Goal: Transaction & Acquisition: Purchase product/service

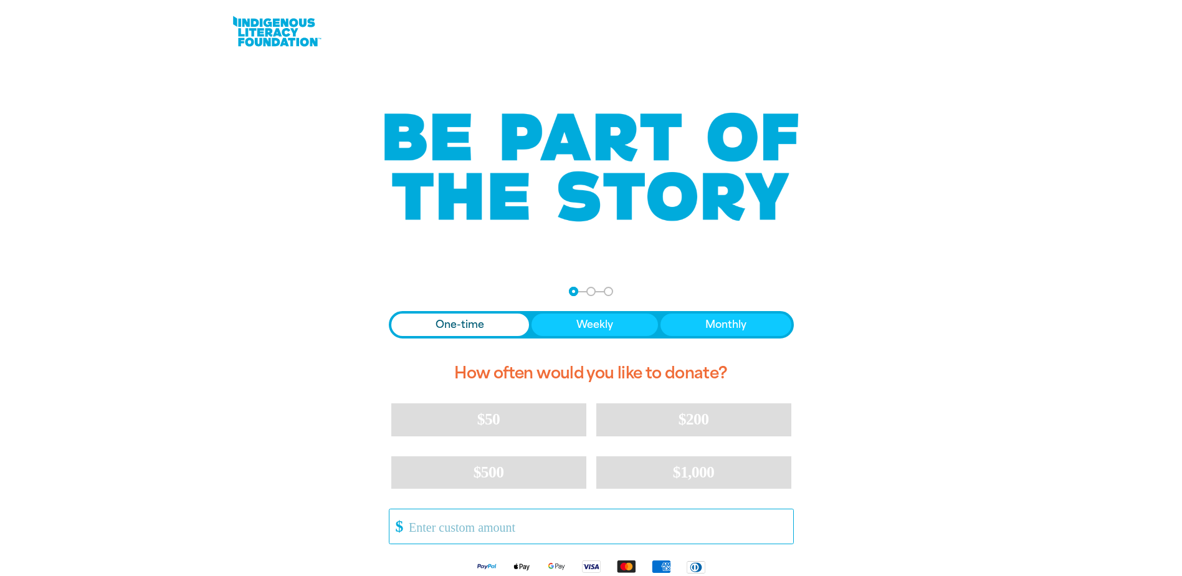
click at [431, 525] on input "Other Amount" at bounding box center [596, 526] width 392 height 34
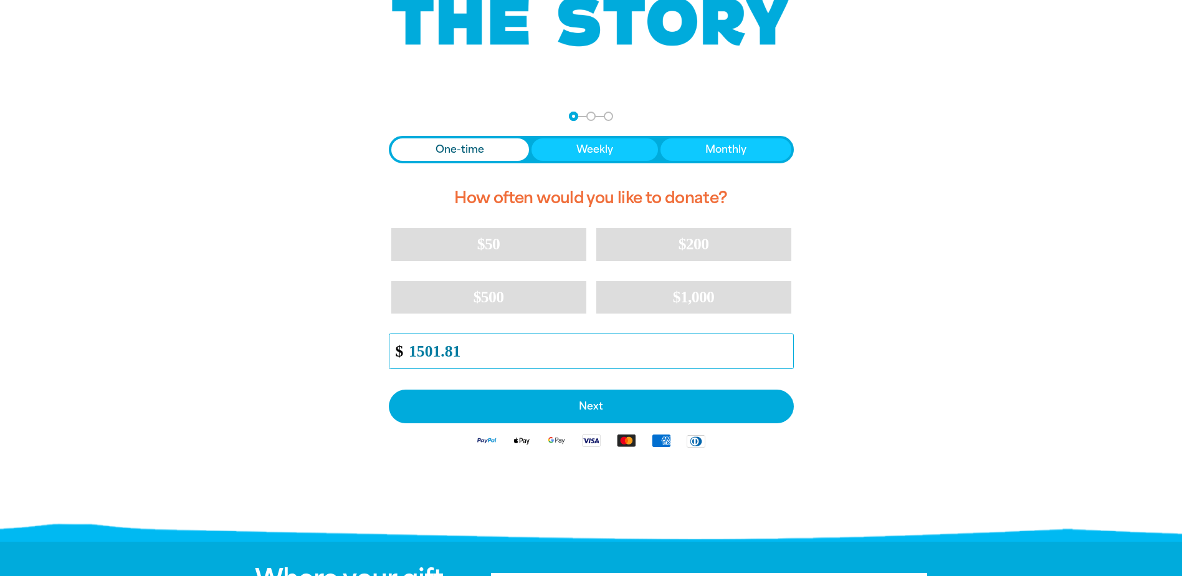
scroll to position [187, 0]
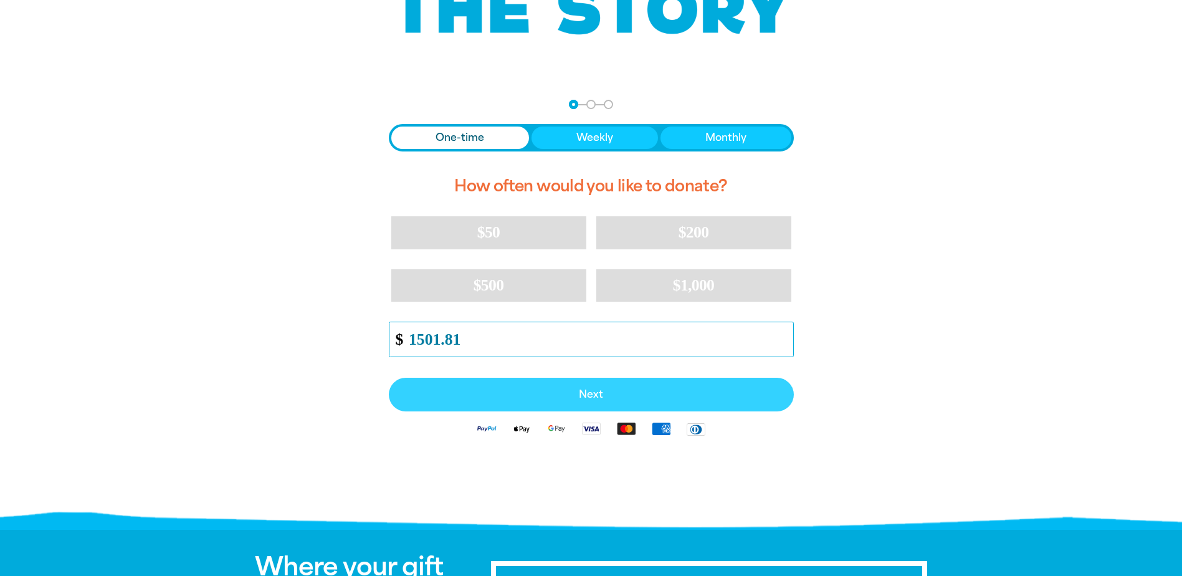
type input "1501.81"
click at [574, 389] on span "Next" at bounding box center [591, 394] width 378 height 10
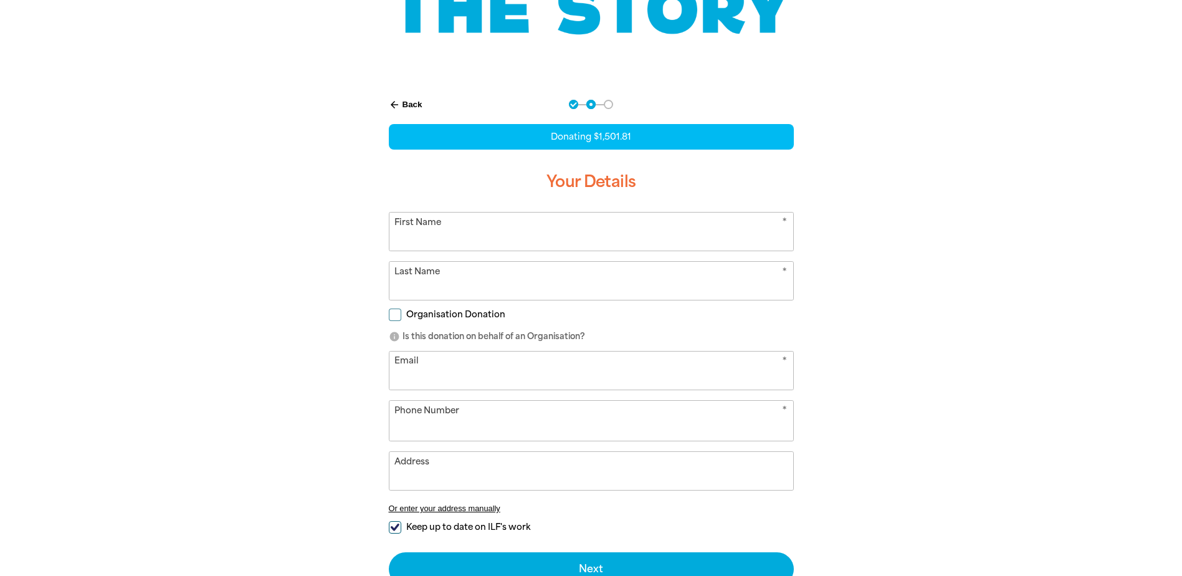
select select "AU"
click at [459, 234] on input "First Name" at bounding box center [591, 231] width 404 height 38
type input "Dyno Nobel"
click at [430, 277] on input "Last Name" at bounding box center [591, 281] width 404 height 38
type input "Dollar For Dollar Matching Donation"
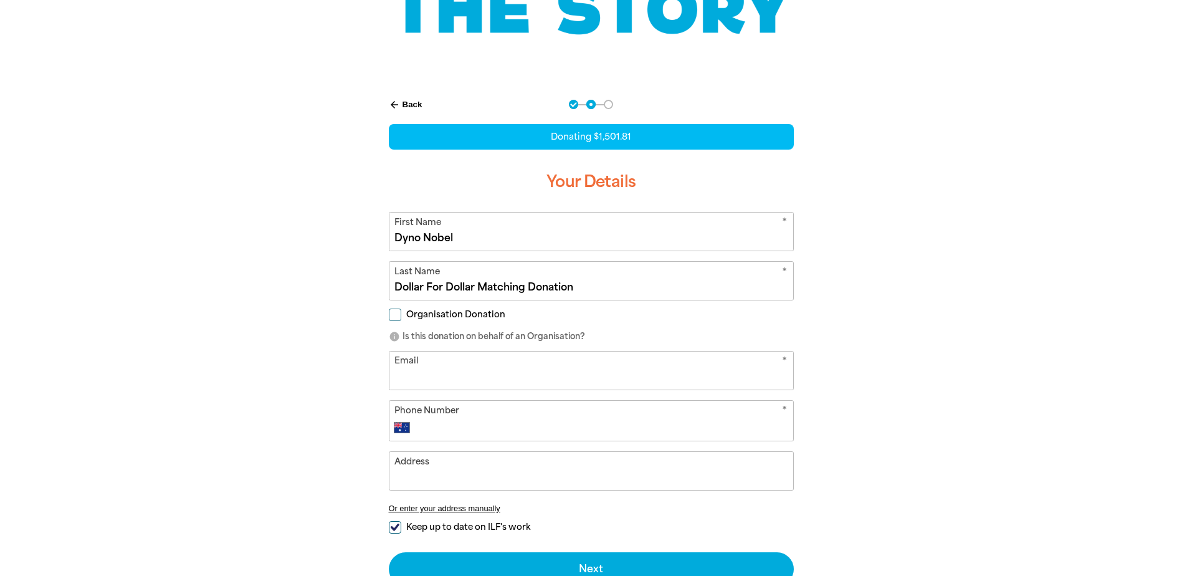
click at [391, 315] on input "Organisation Donation" at bounding box center [395, 314] width 12 height 12
checkbox input "true"
select select "AU"
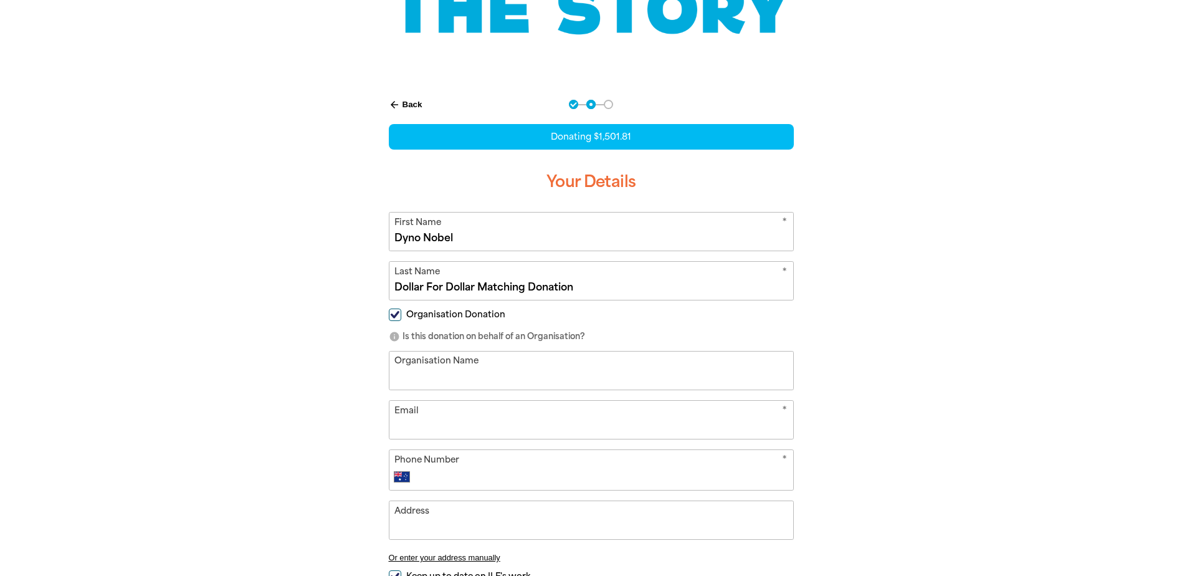
click at [424, 373] on input "Organisation Name" at bounding box center [591, 370] width 404 height 38
type input "Dyno Nobel Limited"
type input "[PERSON_NAME][EMAIL_ADDRESS][PERSON_NAME][DOMAIN_NAME]"
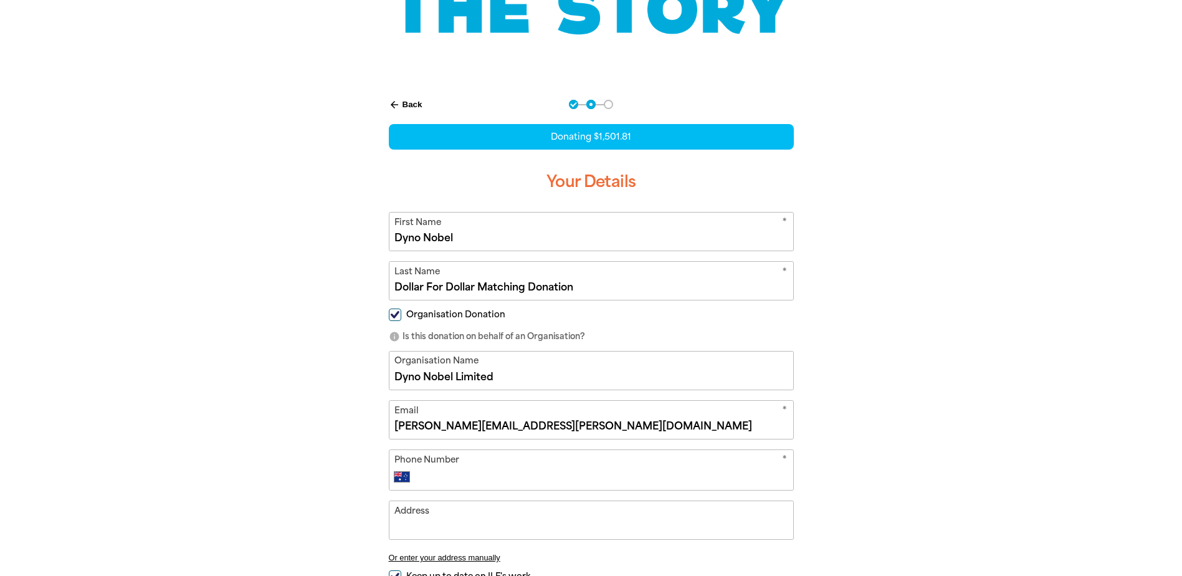
type input "[PHONE_NUMBER]"
type input "[STREET_ADDRESS]"
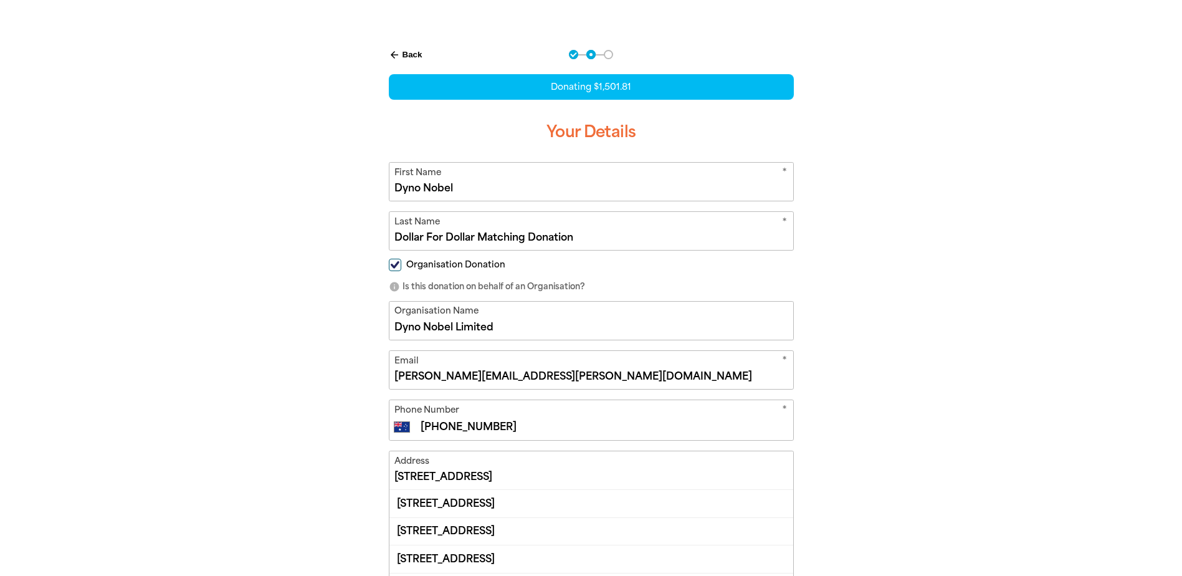
scroll to position [374, 0]
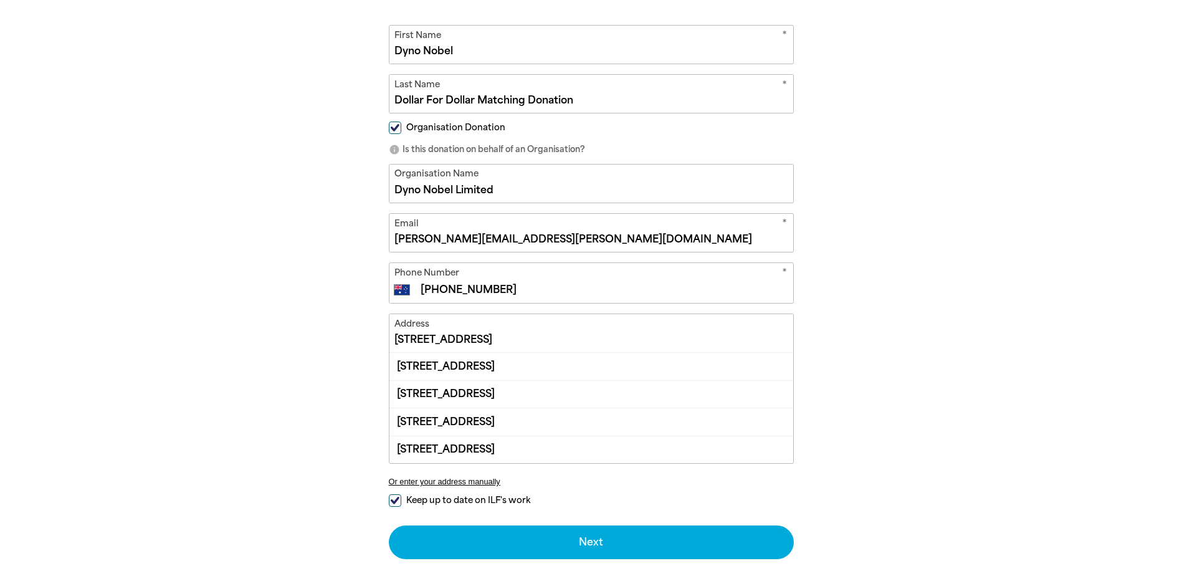
click at [394, 496] on input "Keep up to date on ILF's work" at bounding box center [395, 500] width 12 height 12
checkbox input "false"
click at [426, 482] on button "Or enter your address manually" at bounding box center [591, 481] width 405 height 9
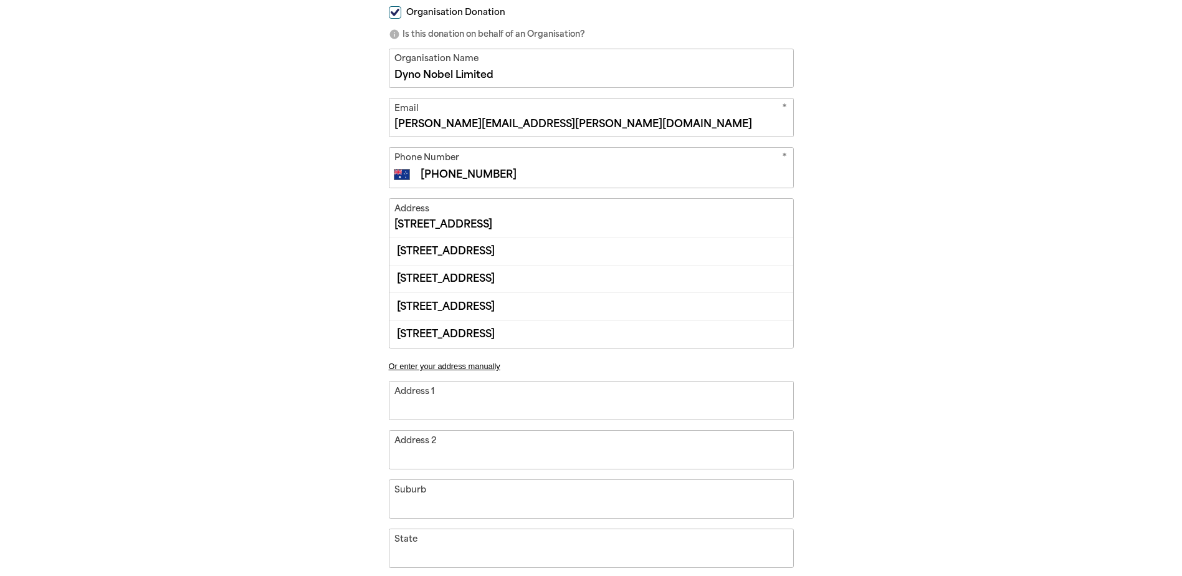
scroll to position [498, 0]
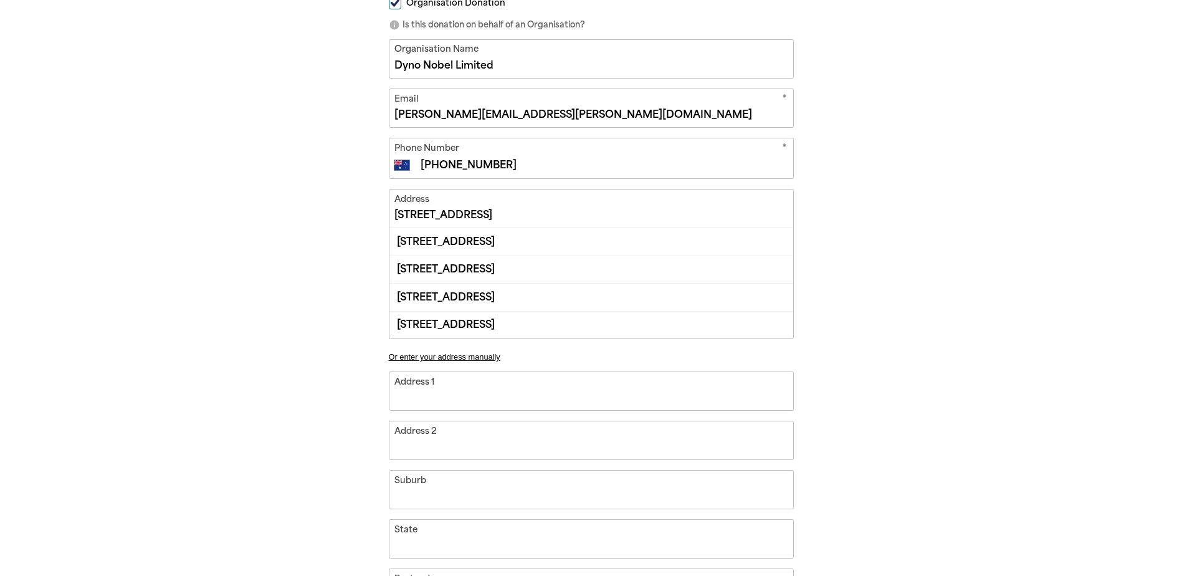
click at [452, 396] on input "Address 1" at bounding box center [591, 391] width 404 height 38
type input "L"
type input "Le"
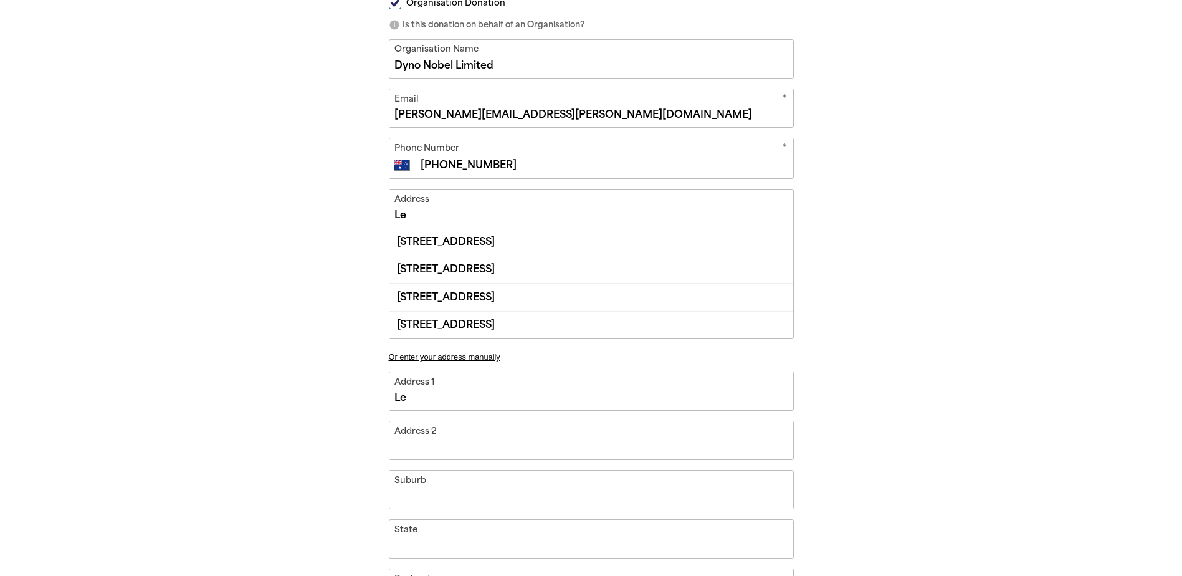
type input "Lev"
type input "Leve"
type input "Level"
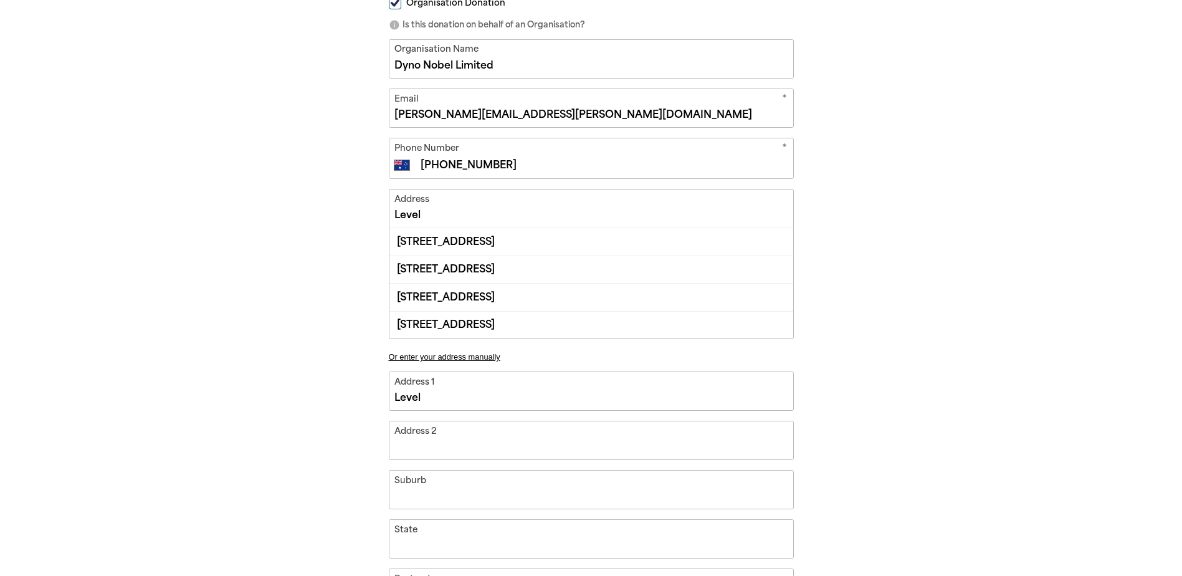
type input "Level"
type input "Level 8"
click at [407, 447] on input "Address 2" at bounding box center [591, 440] width 404 height 38
type input "Level 8 2"
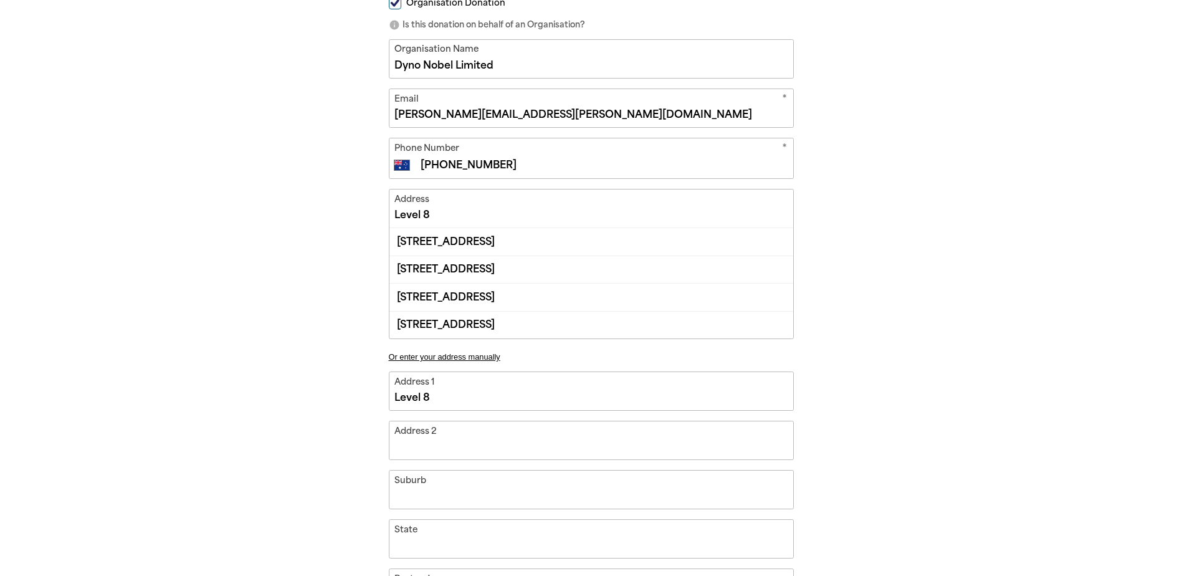
type input "2"
type input "Level 8 28"
type input "28"
type input "Level 8 28 F"
type input "28 F"
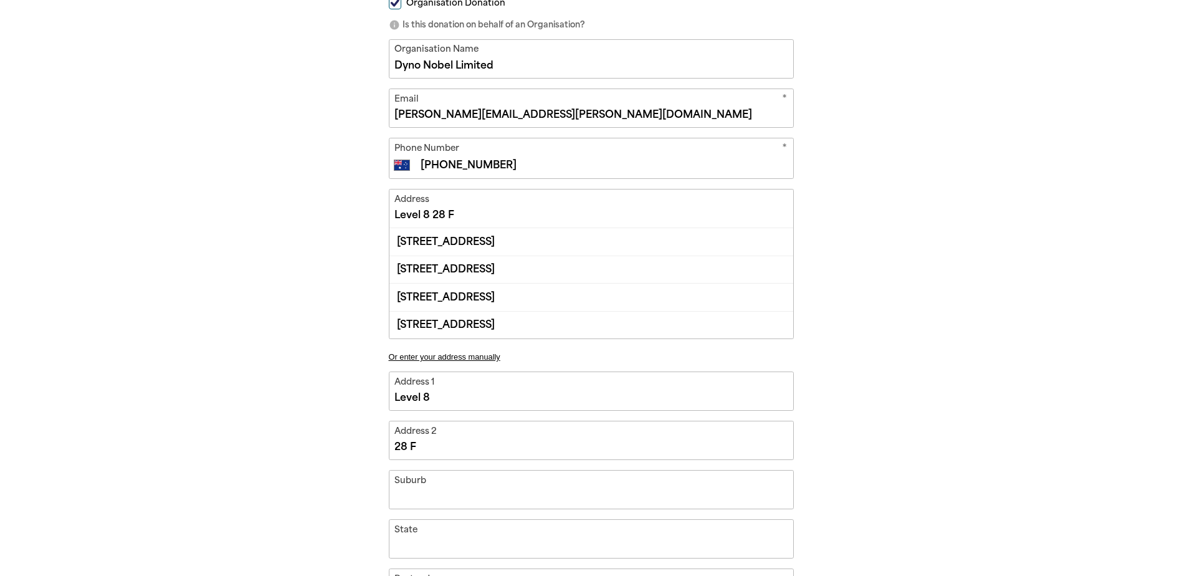
type input "Level 8 28 Fr"
type input "28 Fr"
type input "Level 8 28 Fre"
type input "28 Fre"
type input "Level 8 28 Fres"
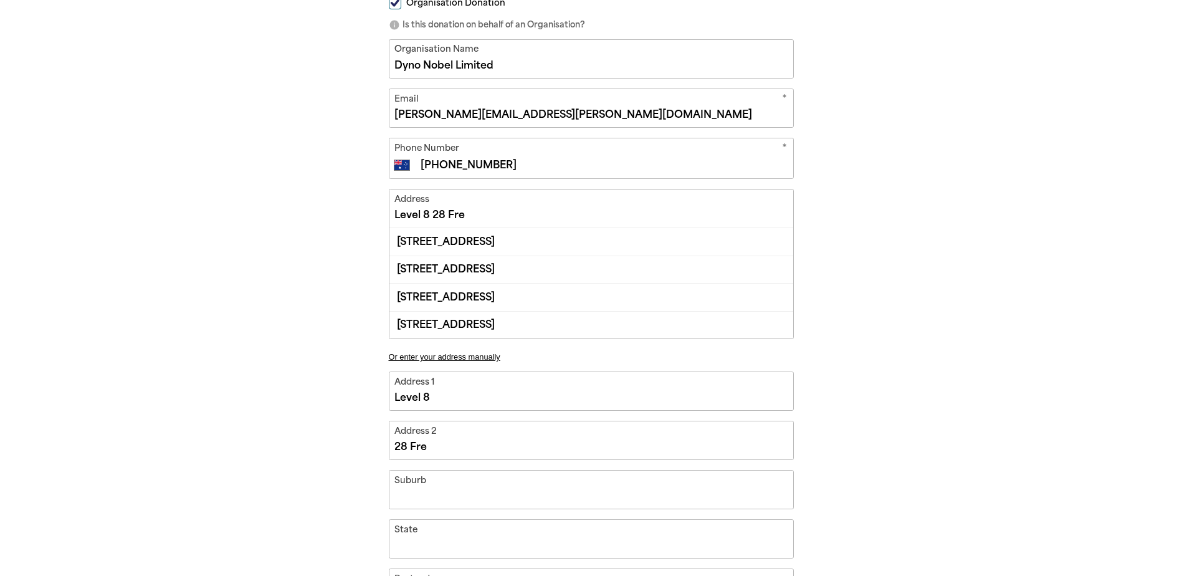
type input "28 Fres"
type input "Level 8 28 Fresh"
type input "28 Fresh"
type input "Level 8 28 Freshw"
type input "28 Freshw"
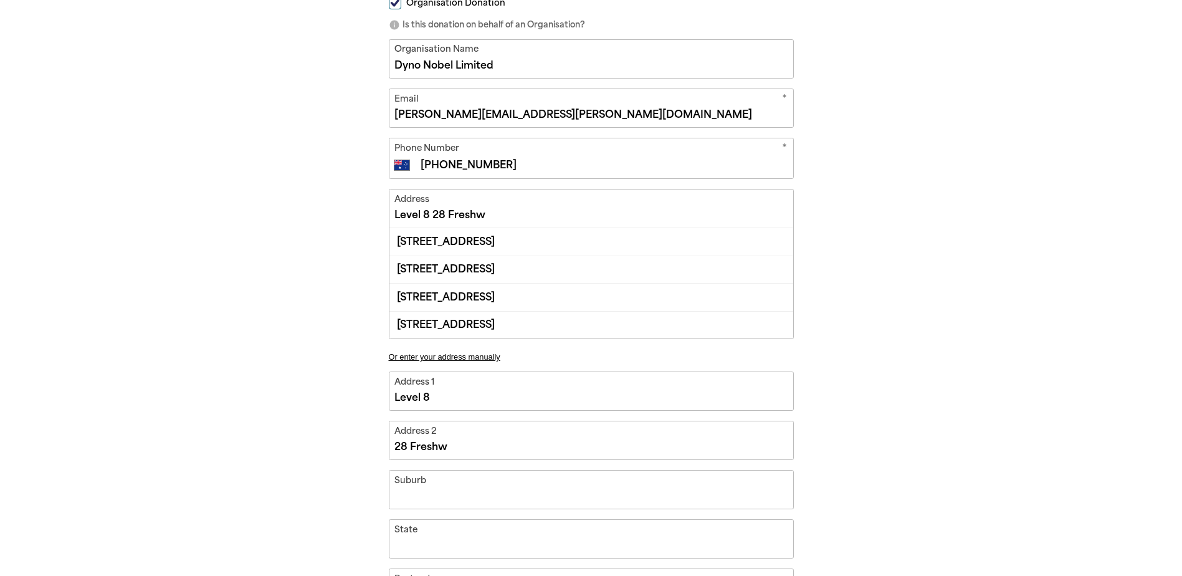
type input "Level 8 28 Freshwa"
type input "28 Freshwa"
type input "Level 8 28 Freshwat"
type input "28 Freshwat"
type input "Level 8 28 Freshwate"
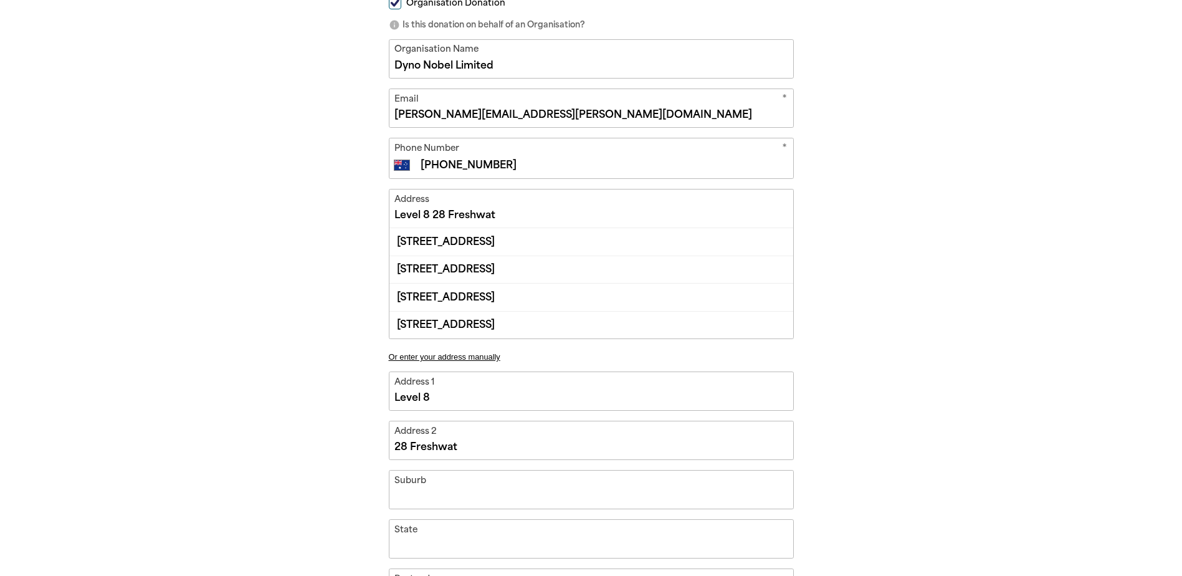
type input "28 Freshwate"
type input "Level 8 28 Freshwater"
type input "28 Freshwater"
type input "Level 8 28 Freshwater P"
type input "28 Freshwater P"
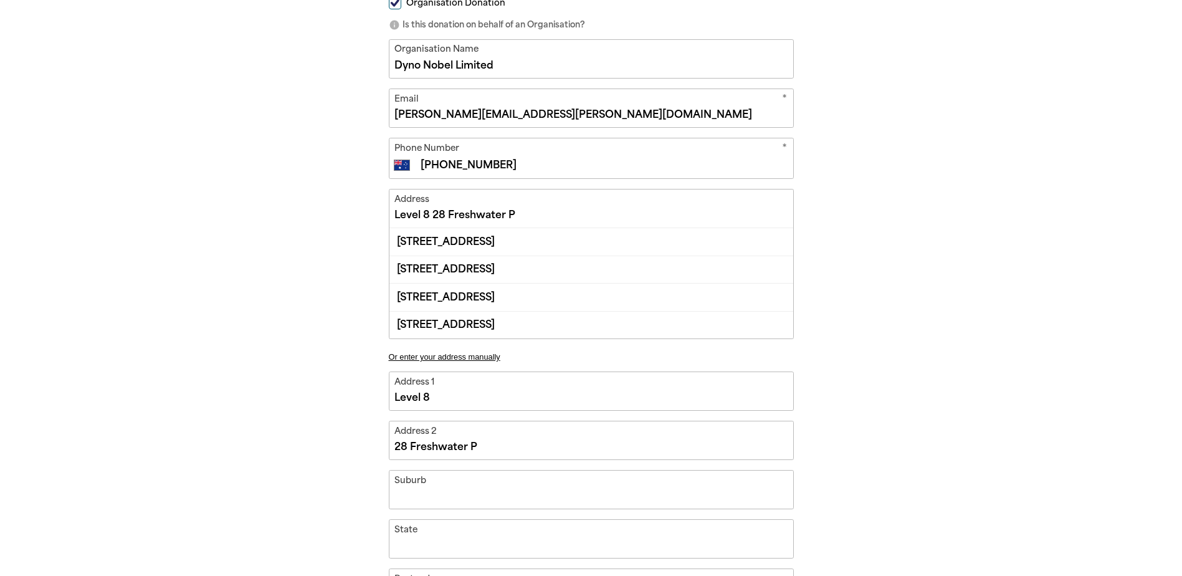
type input "Level 8 28 Freshwater Pl"
type input "28 Freshwater Pl"
type input "Level 8 28 Freshwater Pla"
type input "28 Freshwater Pla"
type input "Level 8 28 Freshwater Plac"
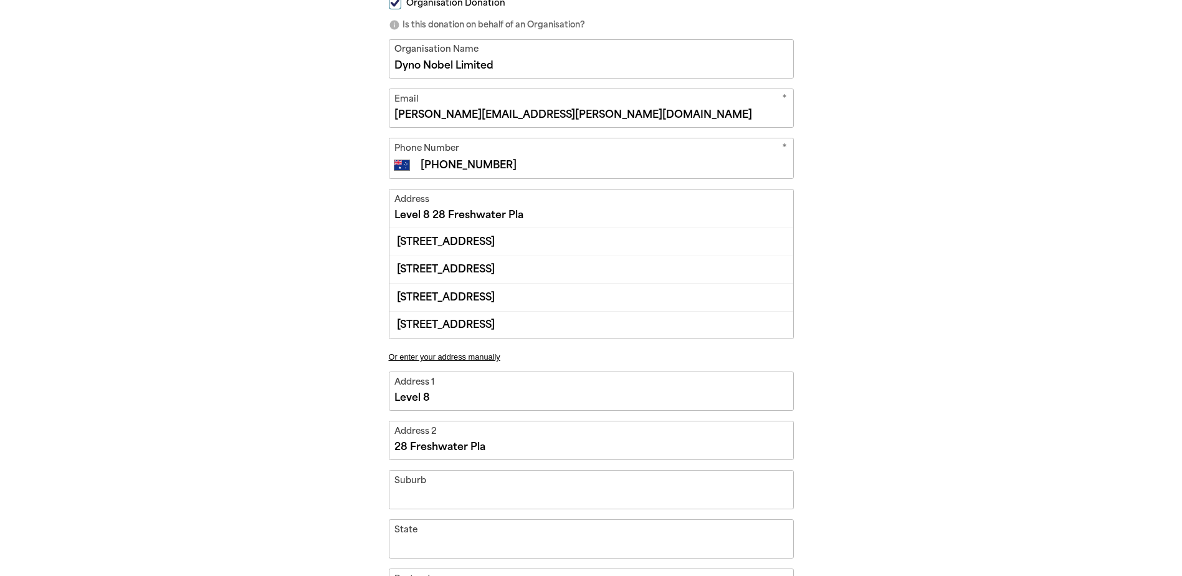
type input "28 Freshwater Plac"
type input "Level [STREET_ADDRESS]"
type input "[STREET_ADDRESS]"
click at [407, 492] on input "Suburb" at bounding box center [591, 489] width 404 height 38
type input "Level [STREET_ADDRESS]"
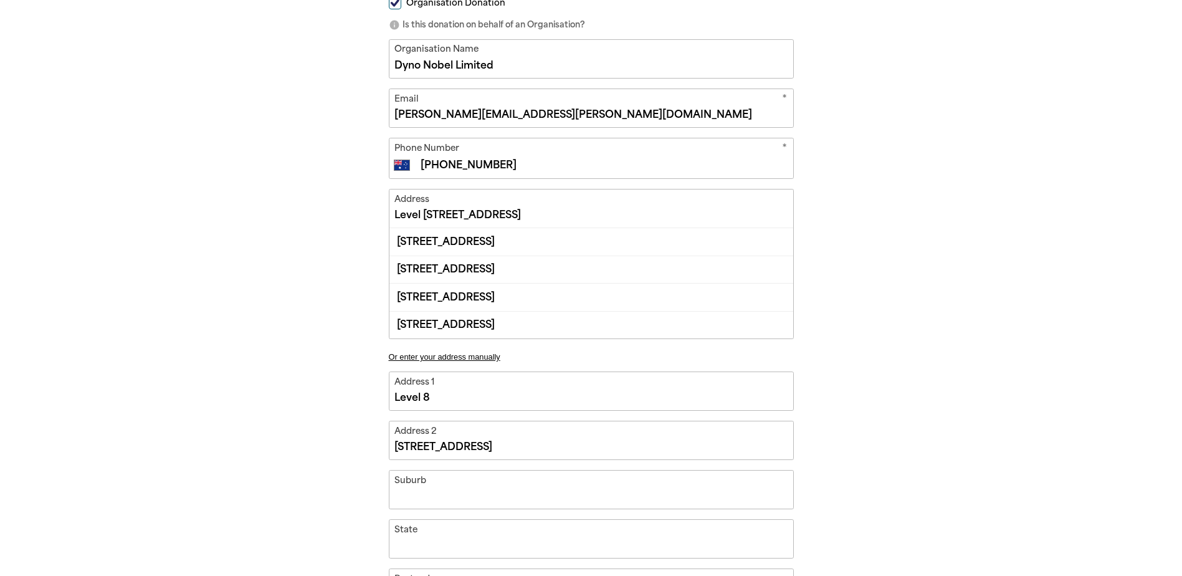
type input "S"
type input "Level [STREET_ADDRESS]"
type input "SO"
type input "Level [STREET_ADDRESS]"
type input "SOU"
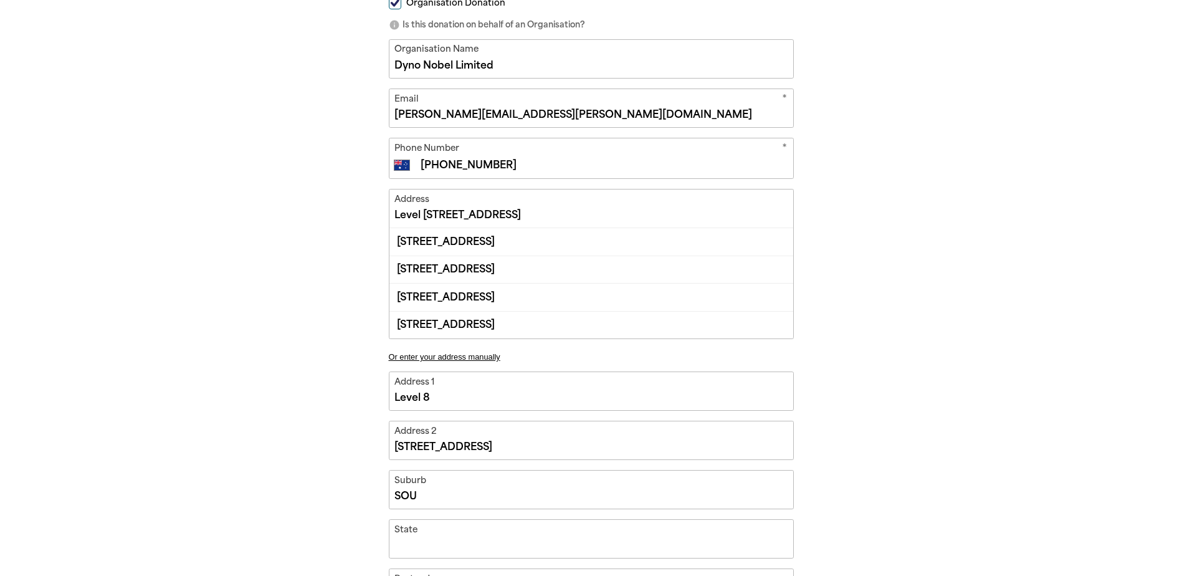
type input "Level [STREET_ADDRESS]"
type input "SOUT"
type input "Level [STREET_ADDRESS]"
type input "SOUTH"
type input "Level [STREET_ADDRESS]"
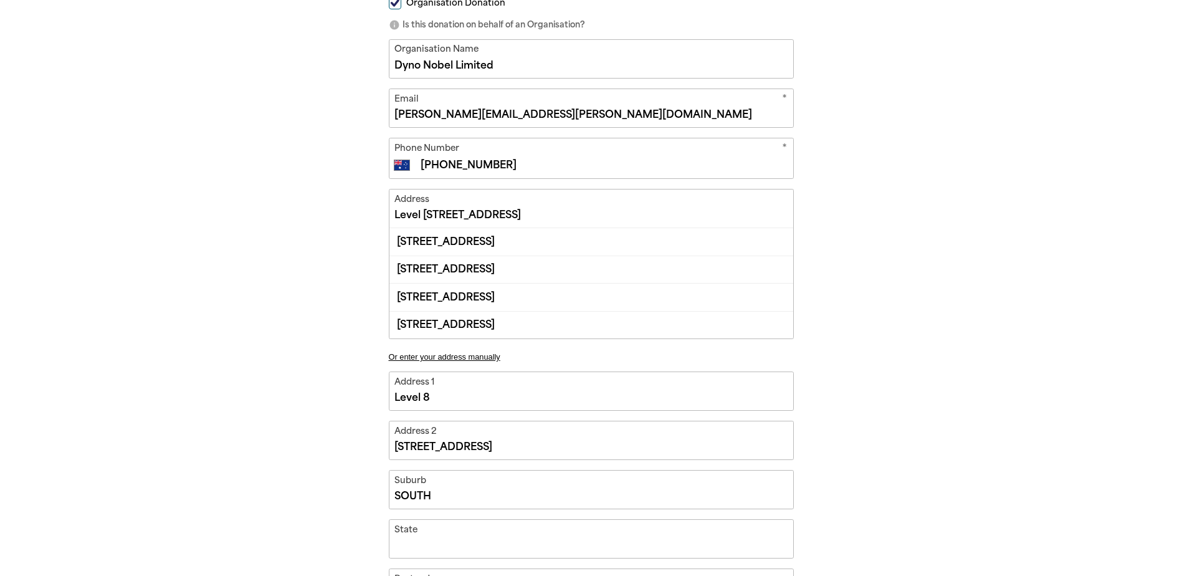
type input "SOUTHB"
type input "Level [STREET_ADDRESS]"
type input "SOUTHBA"
type input "Level [STREET_ADDRESS]"
type input "SOUTHBAN"
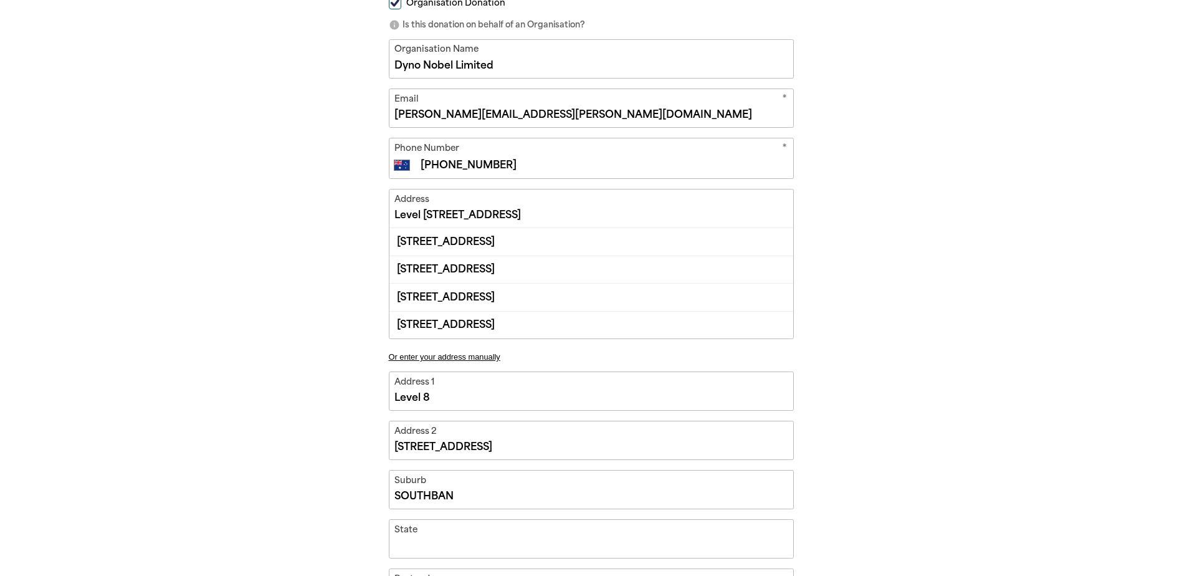
type input "Level [STREET_ADDRESS]"
type input "Southbank"
type input "Victoria"
type input "3006"
select select "AU"
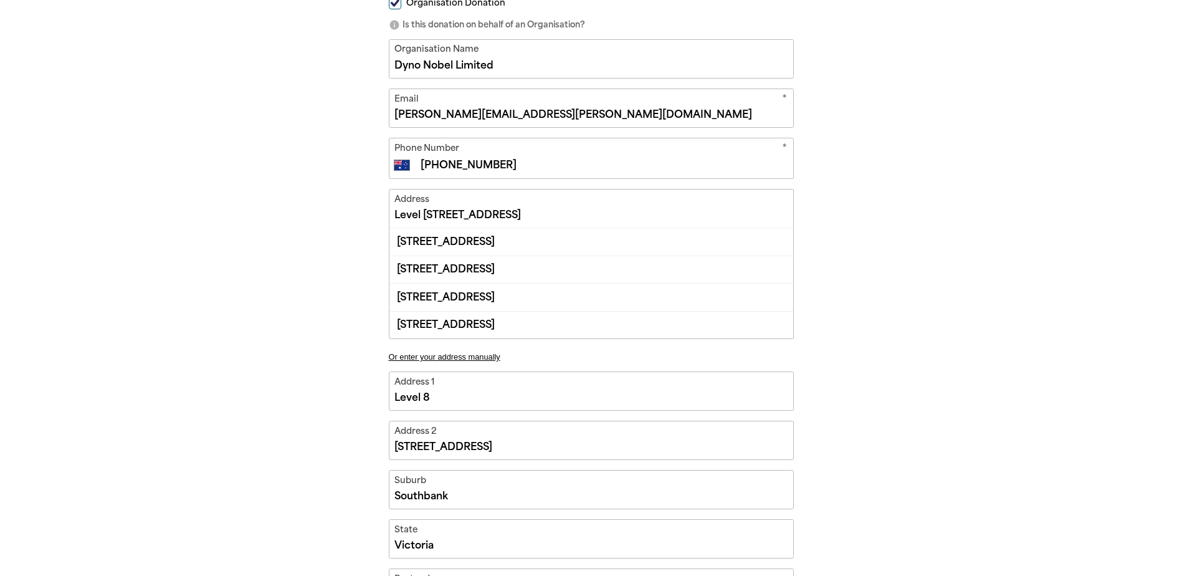
type input "Level [STREET_ADDRESS]"
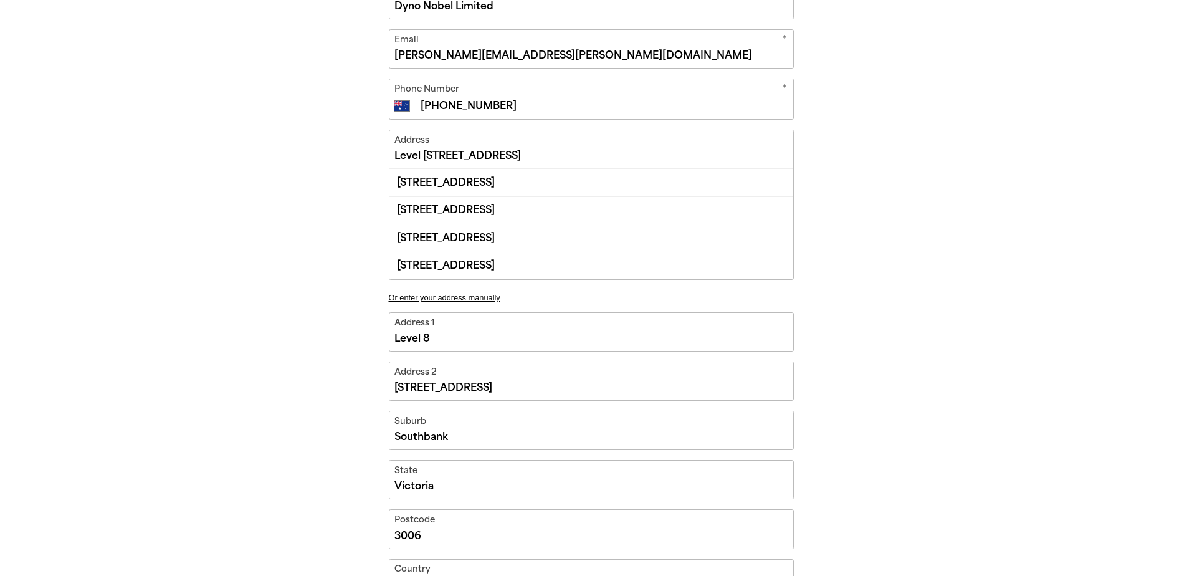
scroll to position [374, 0]
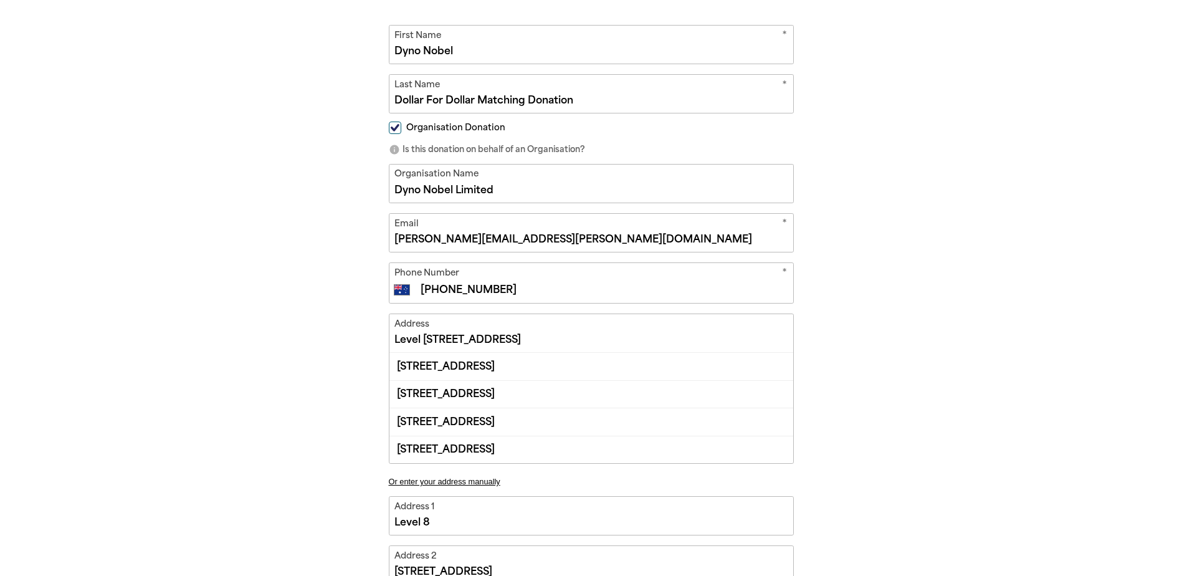
click at [935, 392] on div "arrow_back Back Step 1 Step 2 Step 3 Donating $1,501.81 Your Details * First Na…" at bounding box center [591, 422] width 748 height 1050
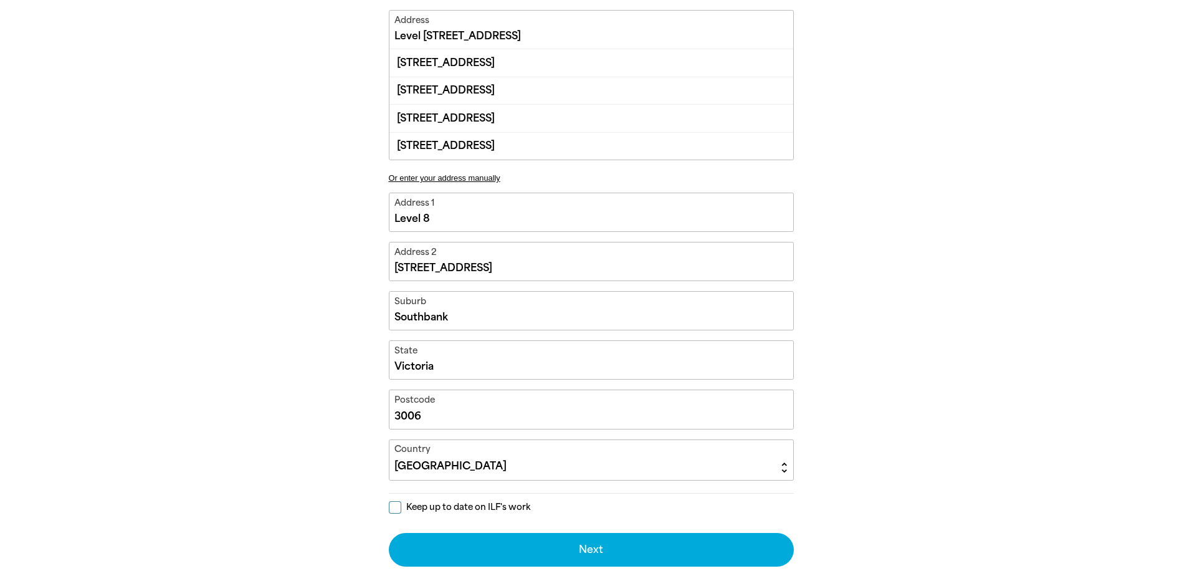
scroll to position [748, 0]
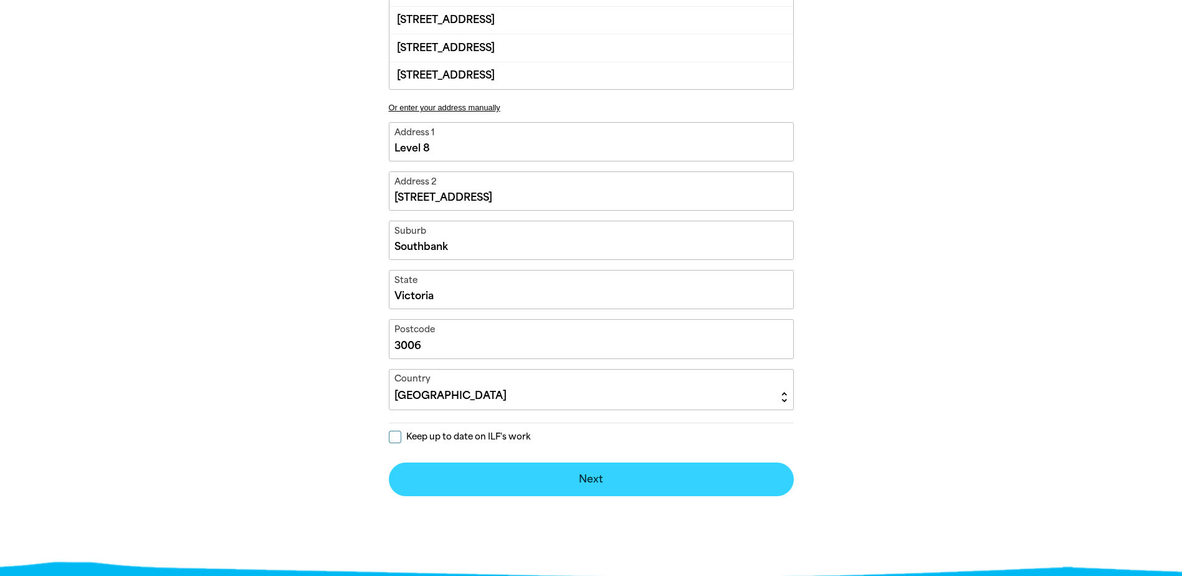
click at [595, 475] on button "Next chevron_right" at bounding box center [591, 479] width 405 height 34
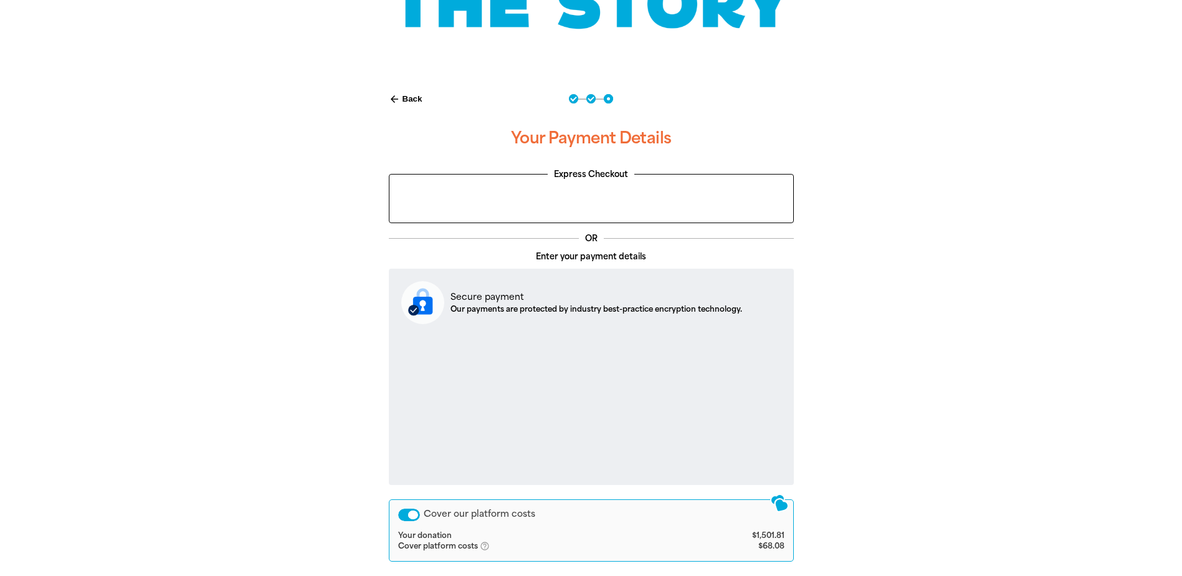
scroll to position [192, 0]
click at [993, 411] on div at bounding box center [591, 396] width 1182 height 635
click at [964, 449] on div "arrow_back Back Step 1 Step 2 Step 3 Your Payment Details Express Checkout OR E…" at bounding box center [591, 396] width 748 height 635
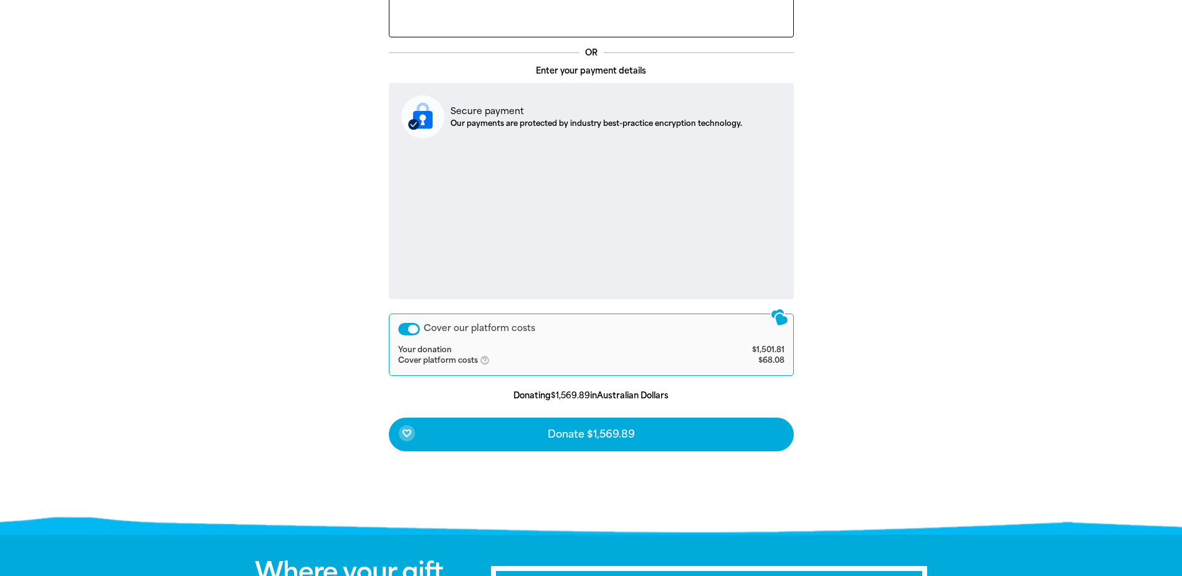
scroll to position [379, 0]
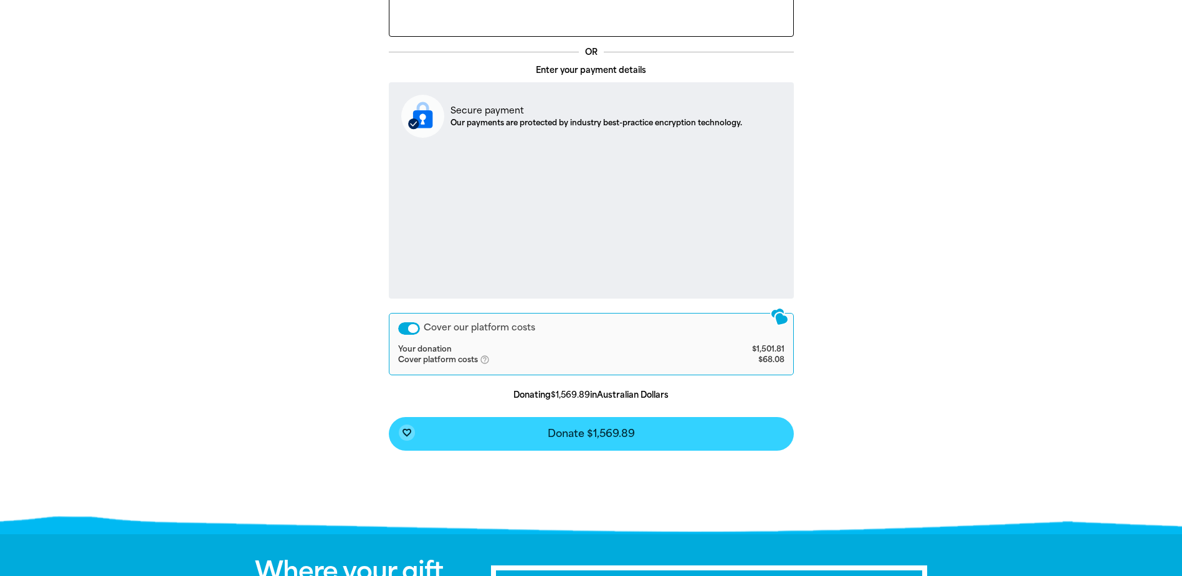
click at [583, 432] on span "Donate $1,569.89" at bounding box center [591, 434] width 87 height 10
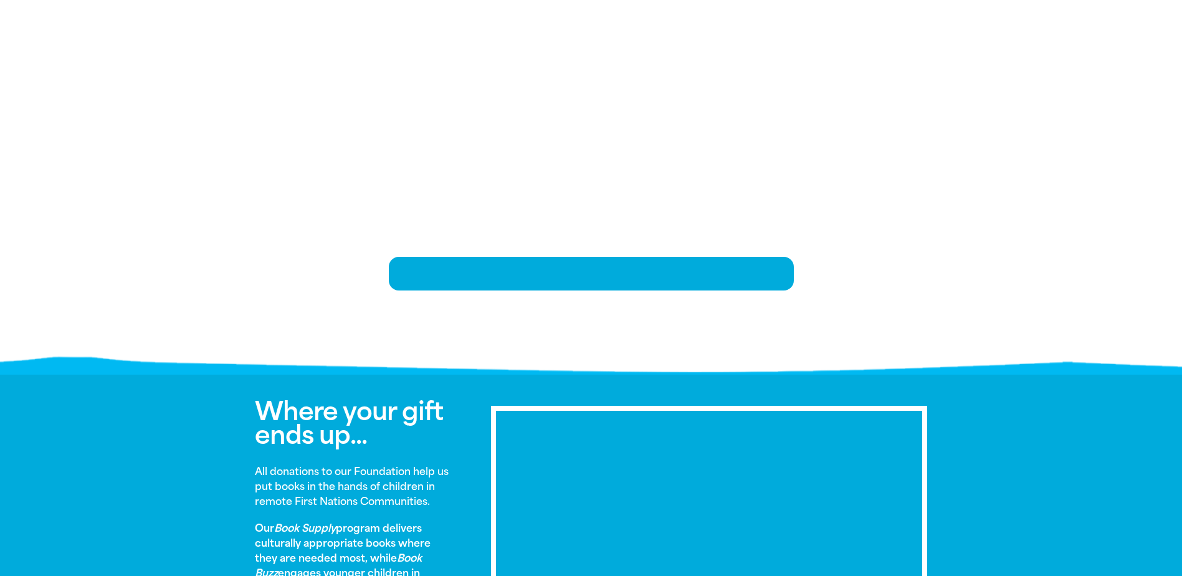
scroll to position [270, 0]
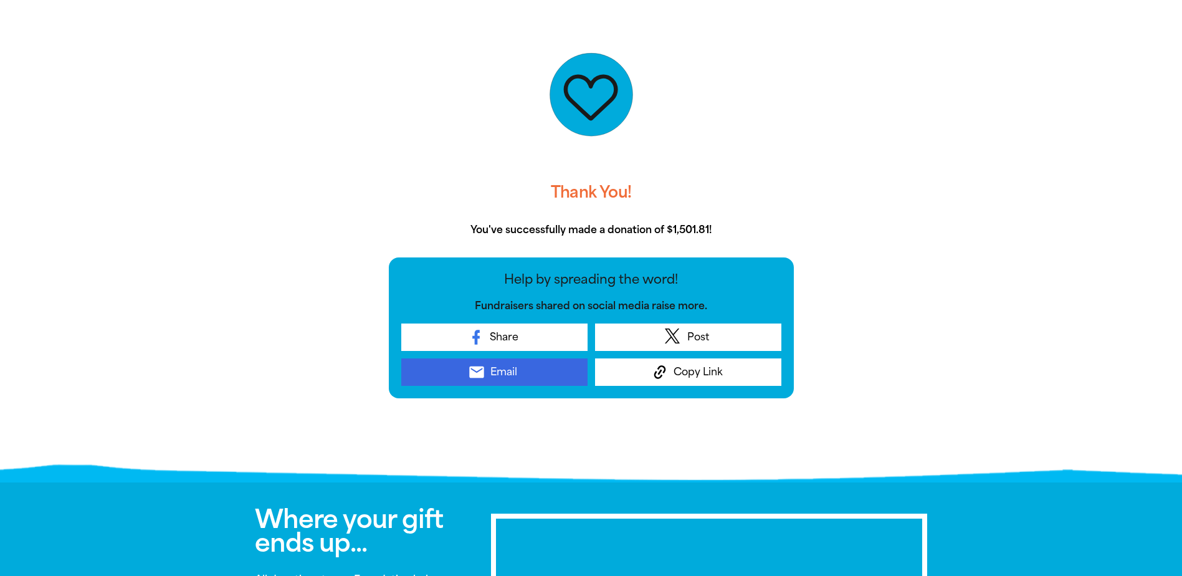
click at [501, 368] on span "Email" at bounding box center [503, 371] width 27 height 15
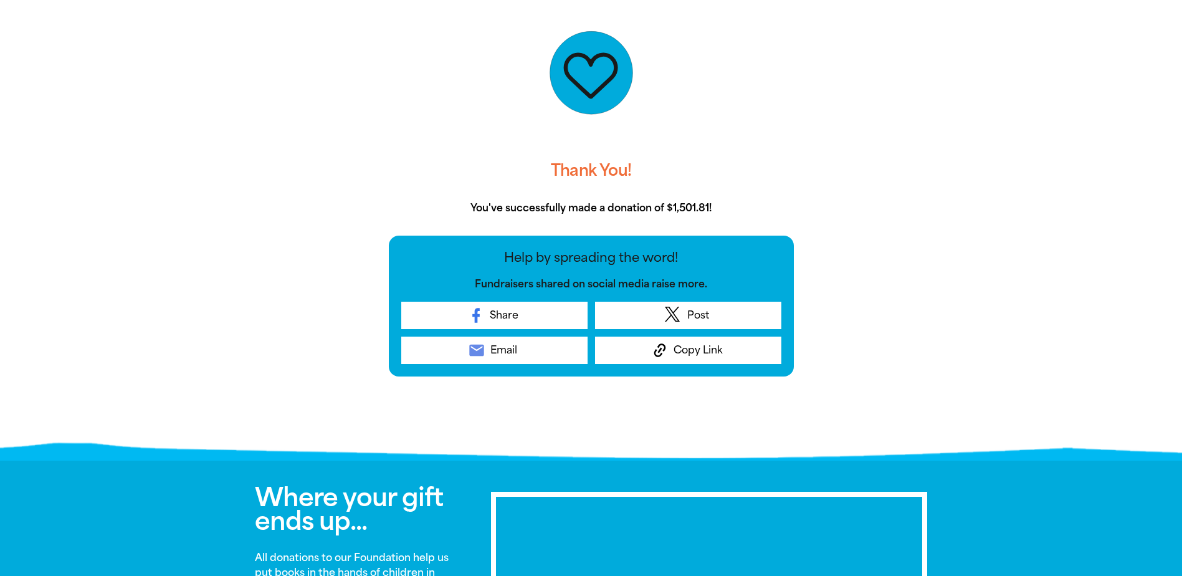
scroll to position [311, 0]
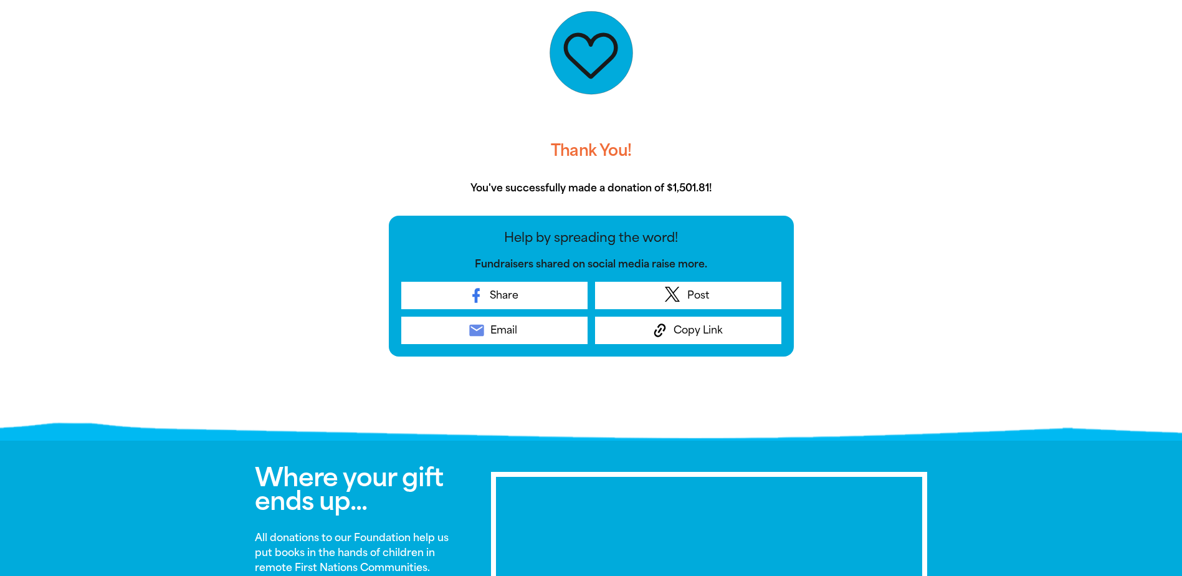
click at [592, 67] on icon at bounding box center [590, 56] width 50 height 42
click at [593, 141] on h3 "Thank You!" at bounding box center [591, 151] width 405 height 40
drag, startPoint x: 558, startPoint y: 192, endPoint x: 559, endPoint y: 200, distance: 8.1
click at [558, 194] on p "You've successfully made a donation of $1,501.81!" at bounding box center [591, 188] width 405 height 15
click at [571, 264] on p "Fundraisers shared on social media raise more." at bounding box center [591, 264] width 380 height 15
